Goal: Transaction & Acquisition: Purchase product/service

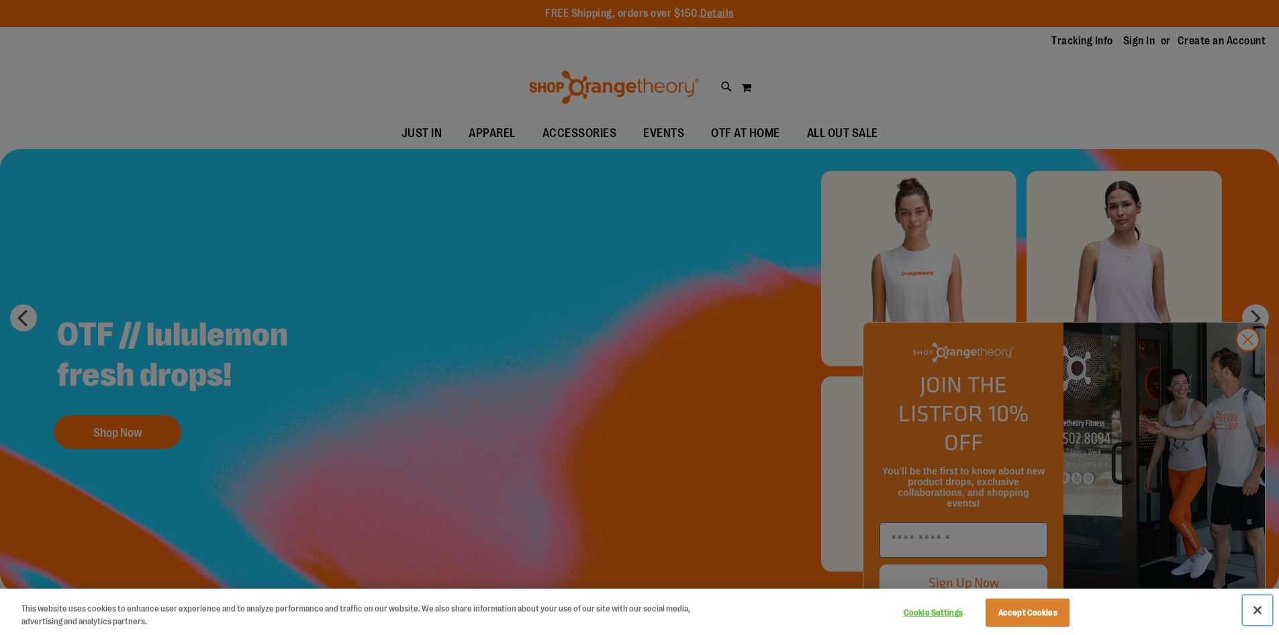
click at [1258, 609] on button "Close" at bounding box center [1258, 610] width 30 height 30
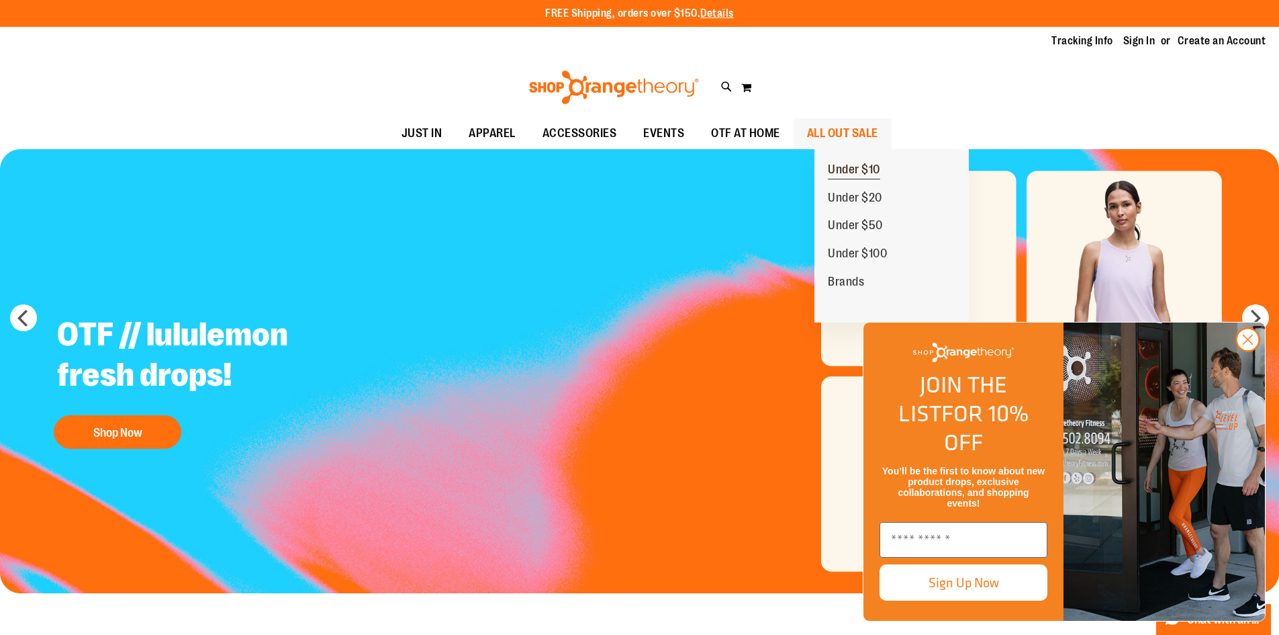
click at [878, 165] on span "Under $10" at bounding box center [854, 171] width 52 height 17
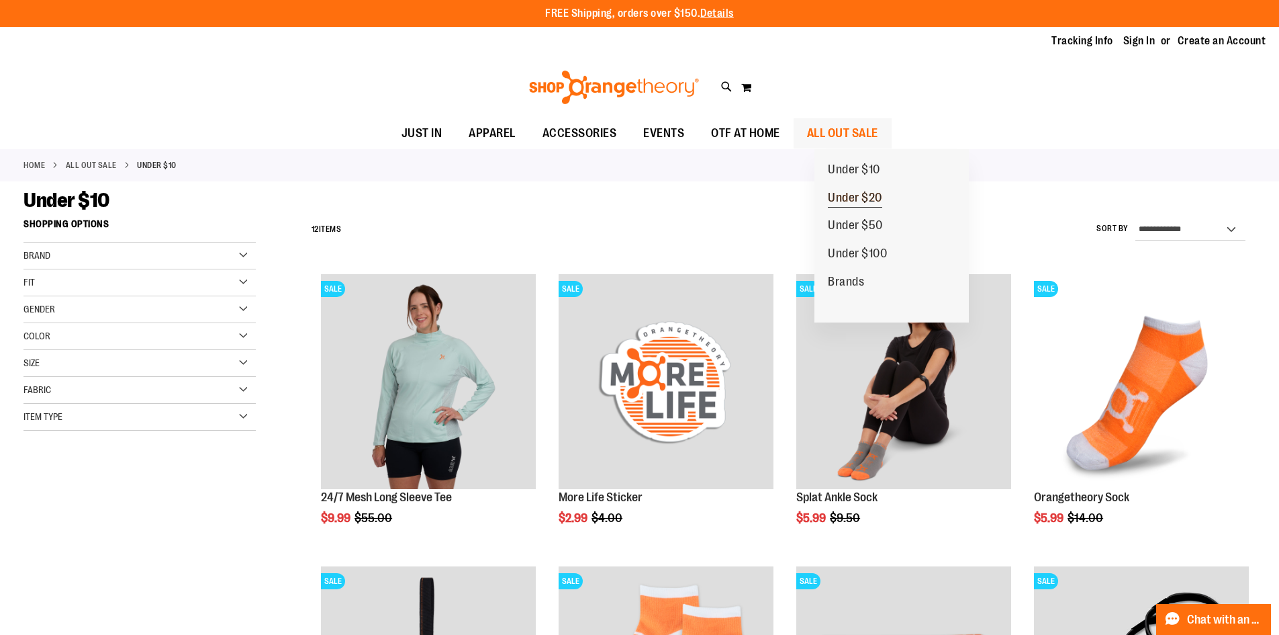
click at [872, 207] on span "Under $20" at bounding box center [855, 199] width 54 height 17
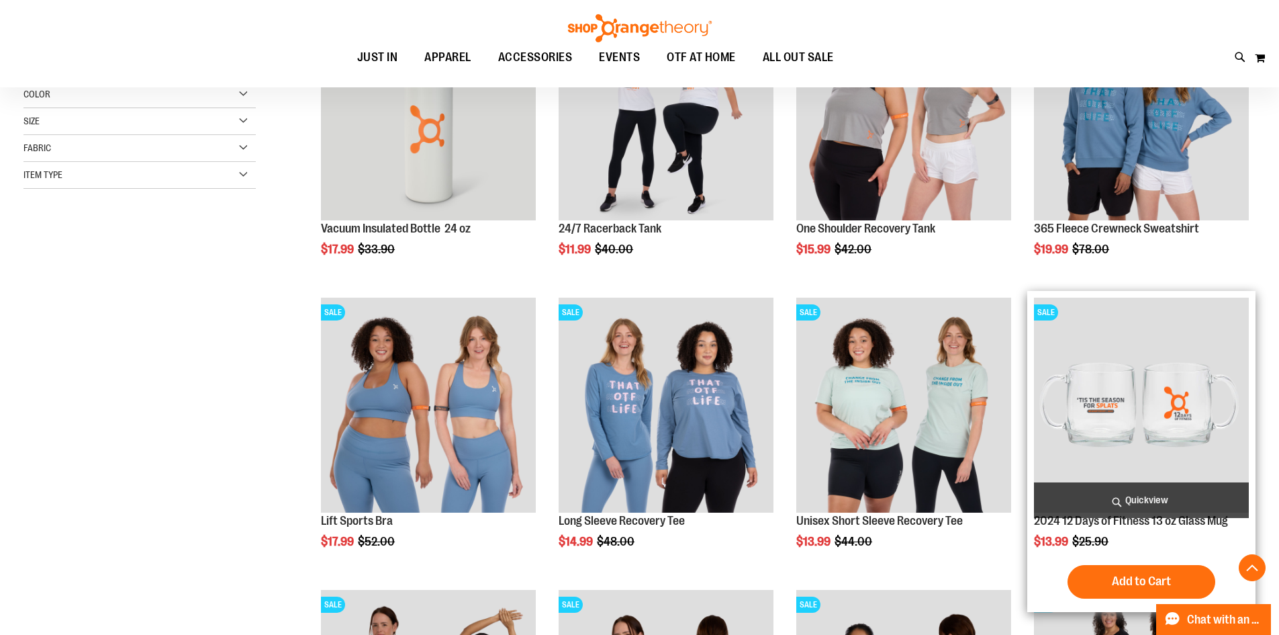
scroll to position [604, 0]
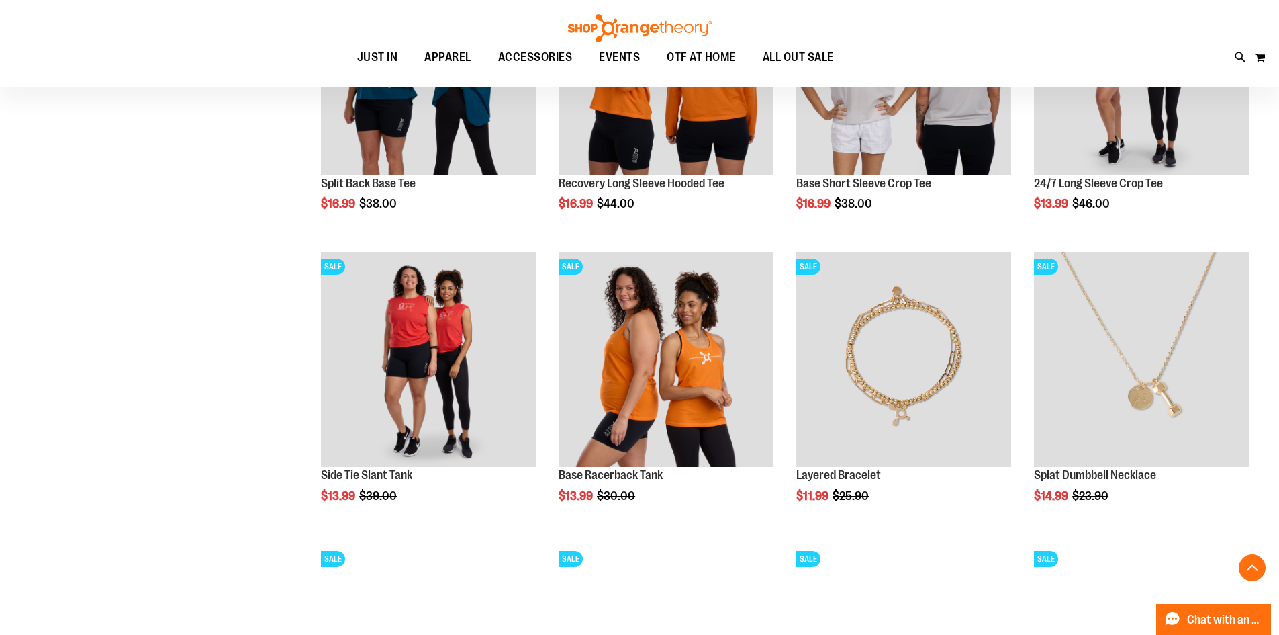
scroll to position [1141, 0]
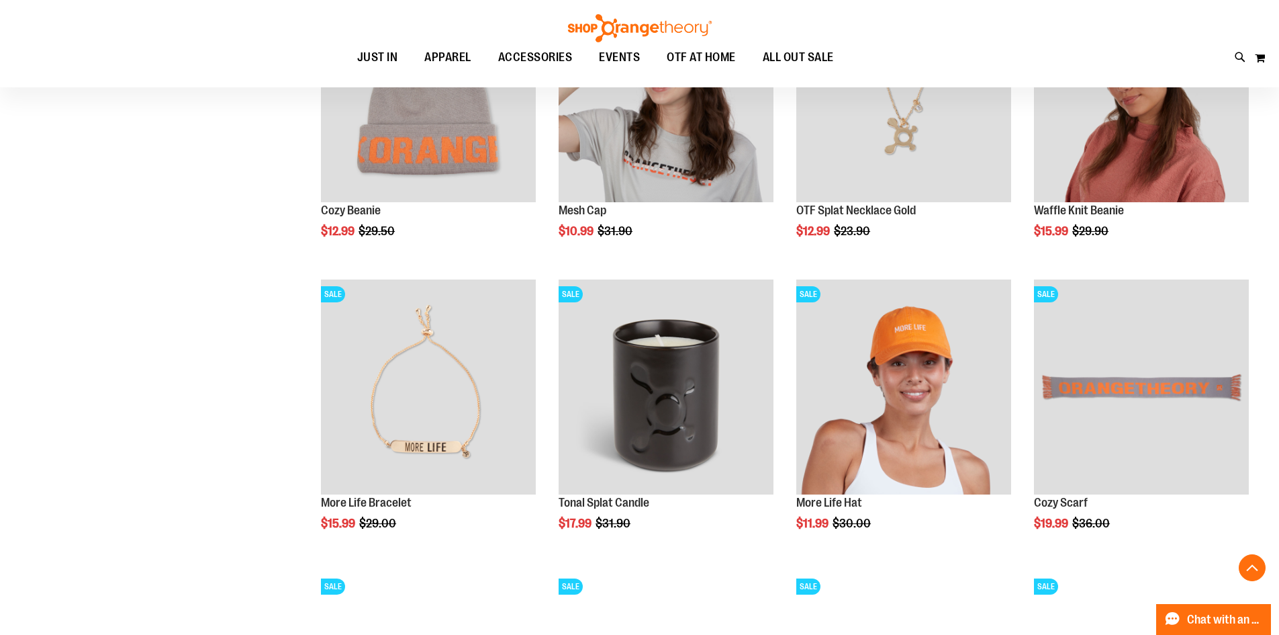
scroll to position [2215, 0]
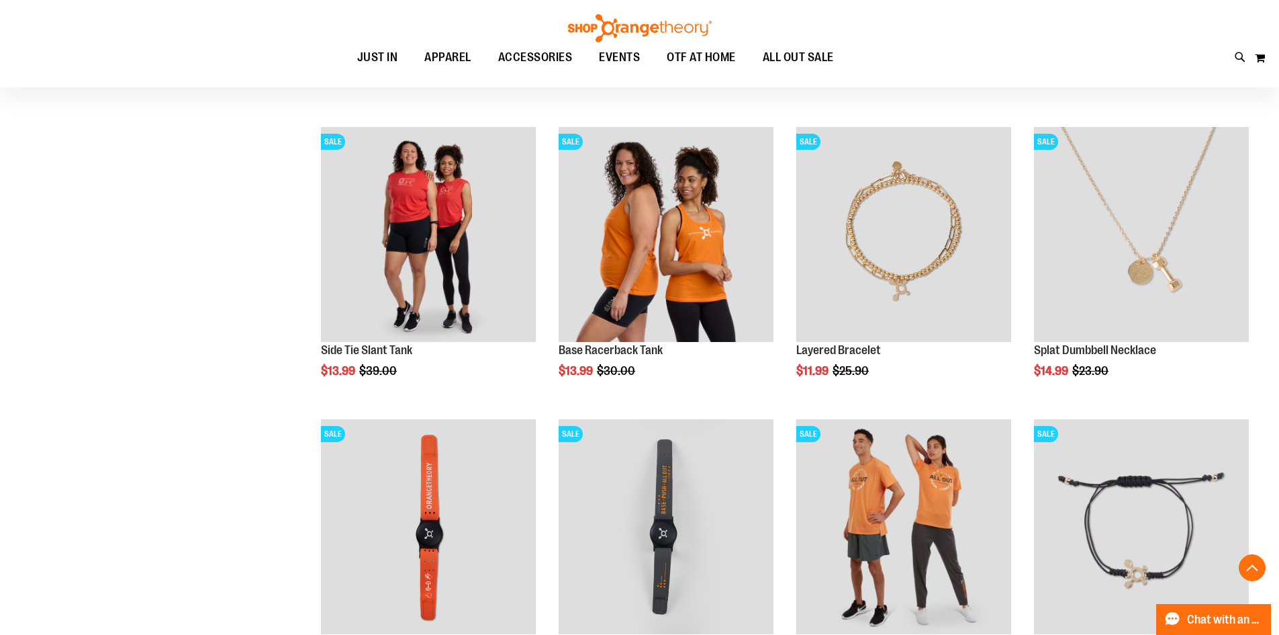
scroll to position [1492, 0]
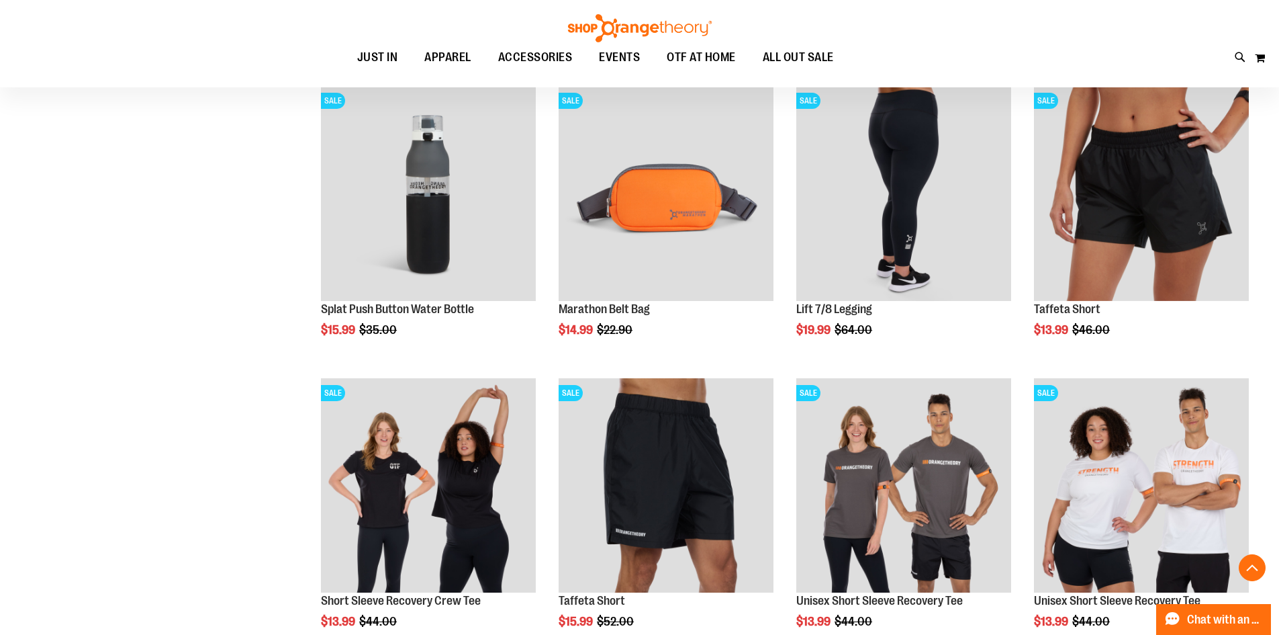
scroll to position [2634, 0]
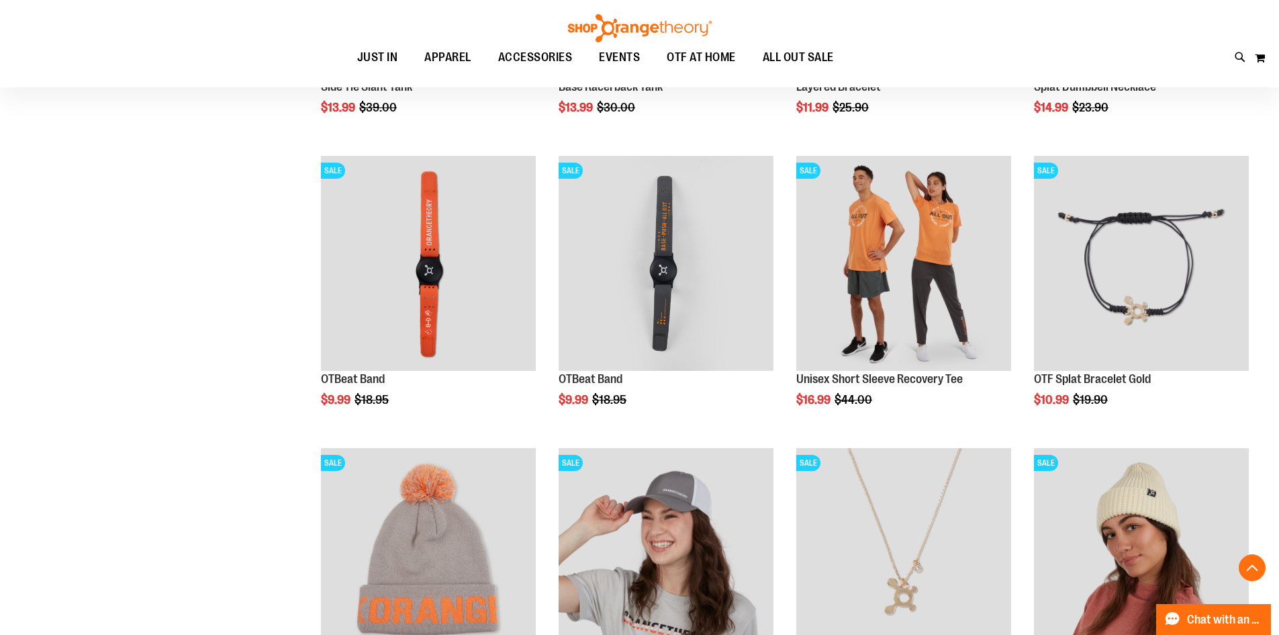
scroll to position [1156, 0]
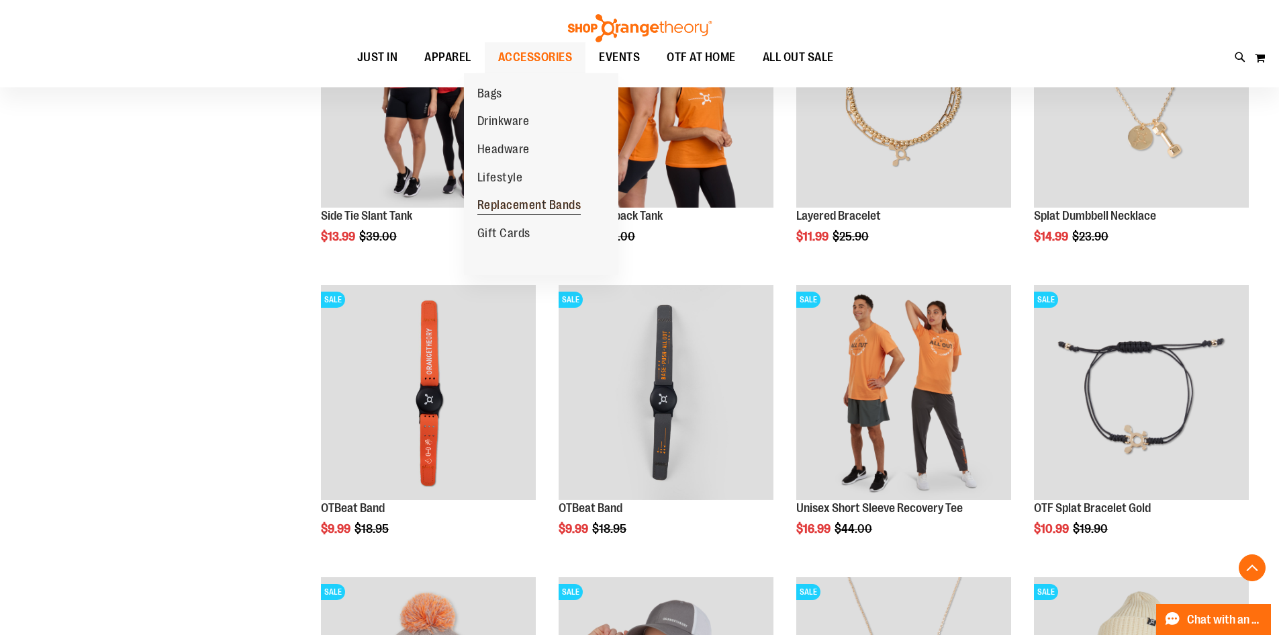
click at [518, 205] on span "Replacement Bands" at bounding box center [529, 206] width 104 height 17
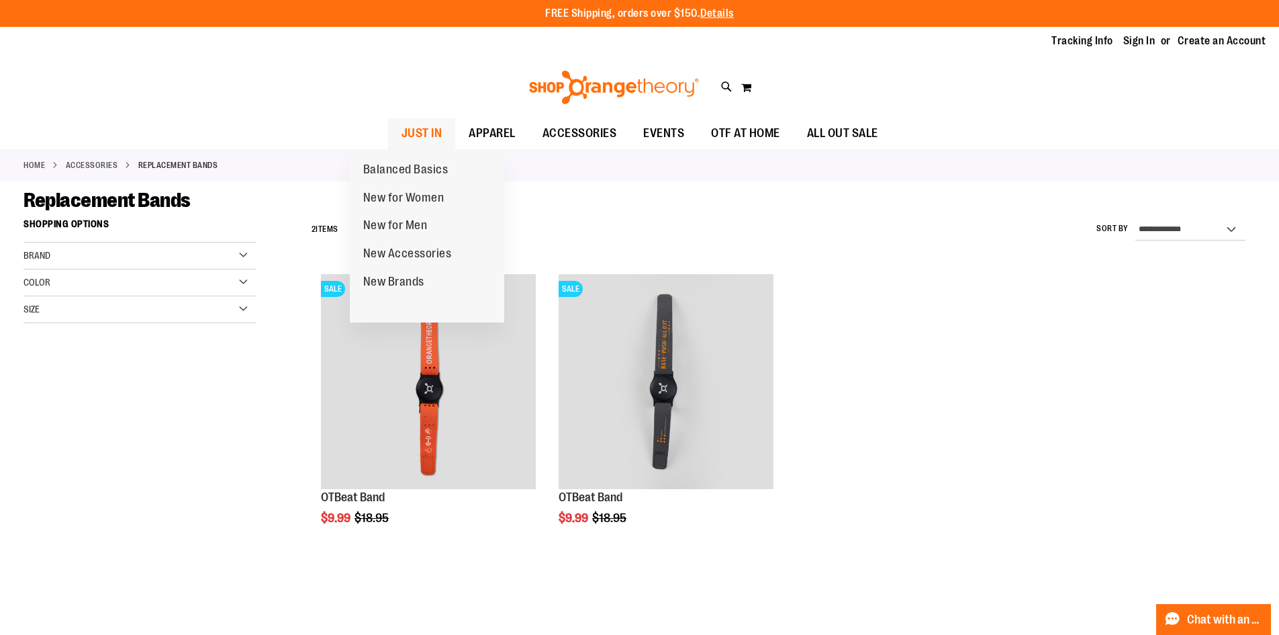
click at [402, 120] on span "JUST IN" at bounding box center [422, 133] width 41 height 30
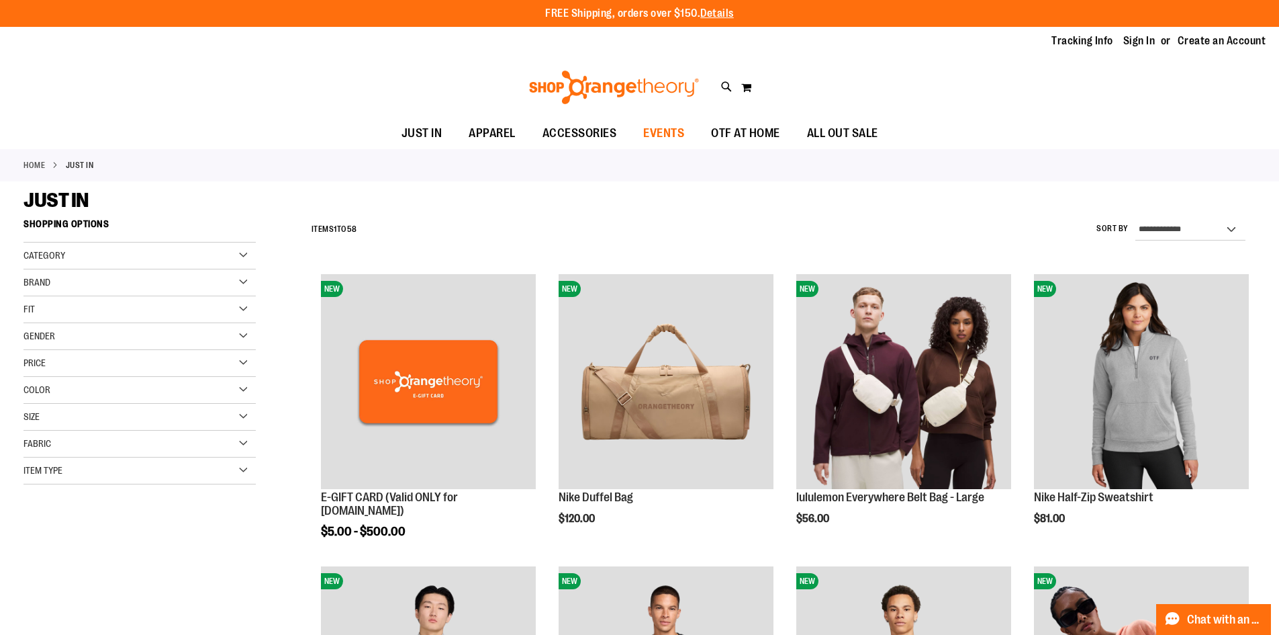
click at [669, 137] on span "EVENTS" at bounding box center [663, 133] width 41 height 30
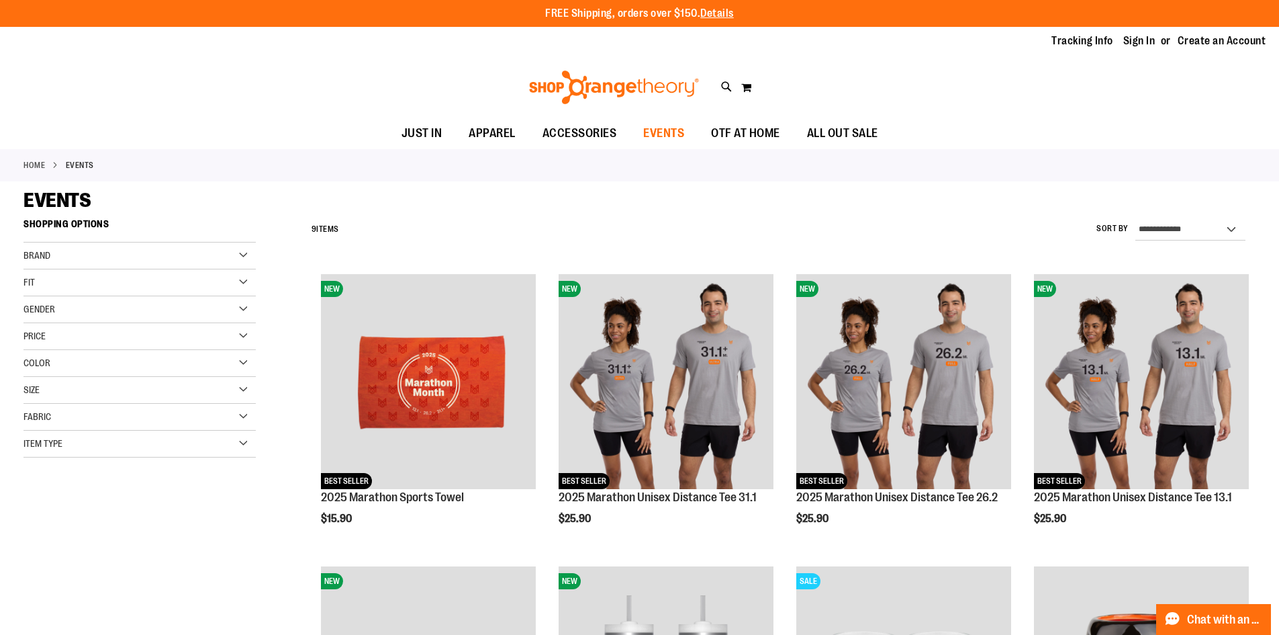
click at [684, 133] on span "EVENTS" at bounding box center [663, 133] width 41 height 30
click at [776, 127] on span "OTF AT HOME" at bounding box center [745, 133] width 69 height 30
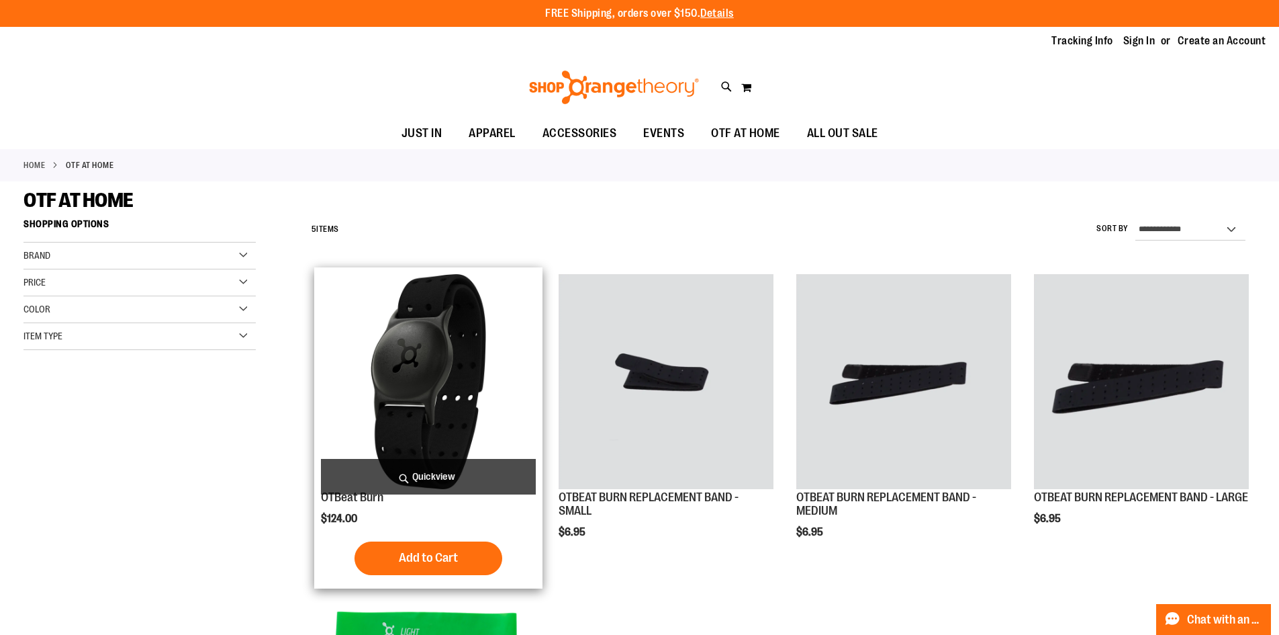
click at [485, 415] on img "product" at bounding box center [428, 381] width 215 height 215
